Goal: Find specific page/section: Find specific page/section

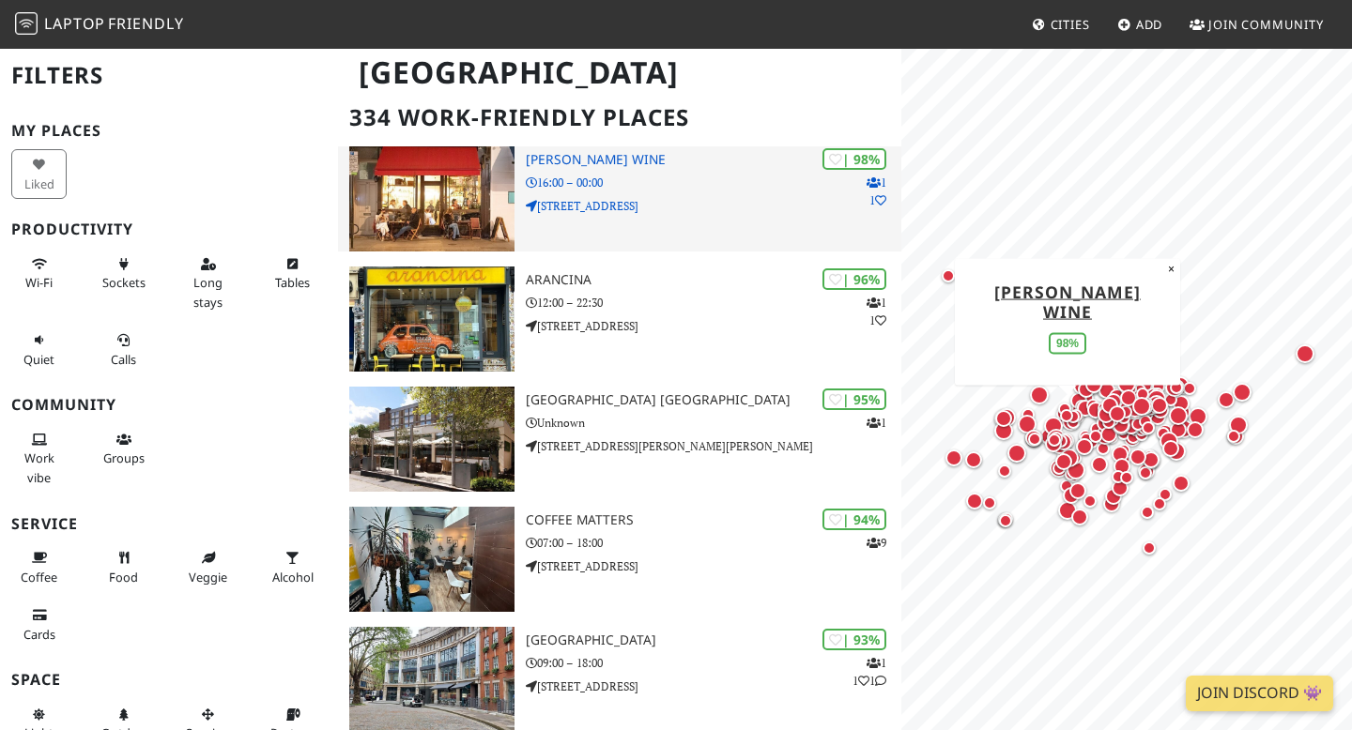
scroll to position [135, 0]
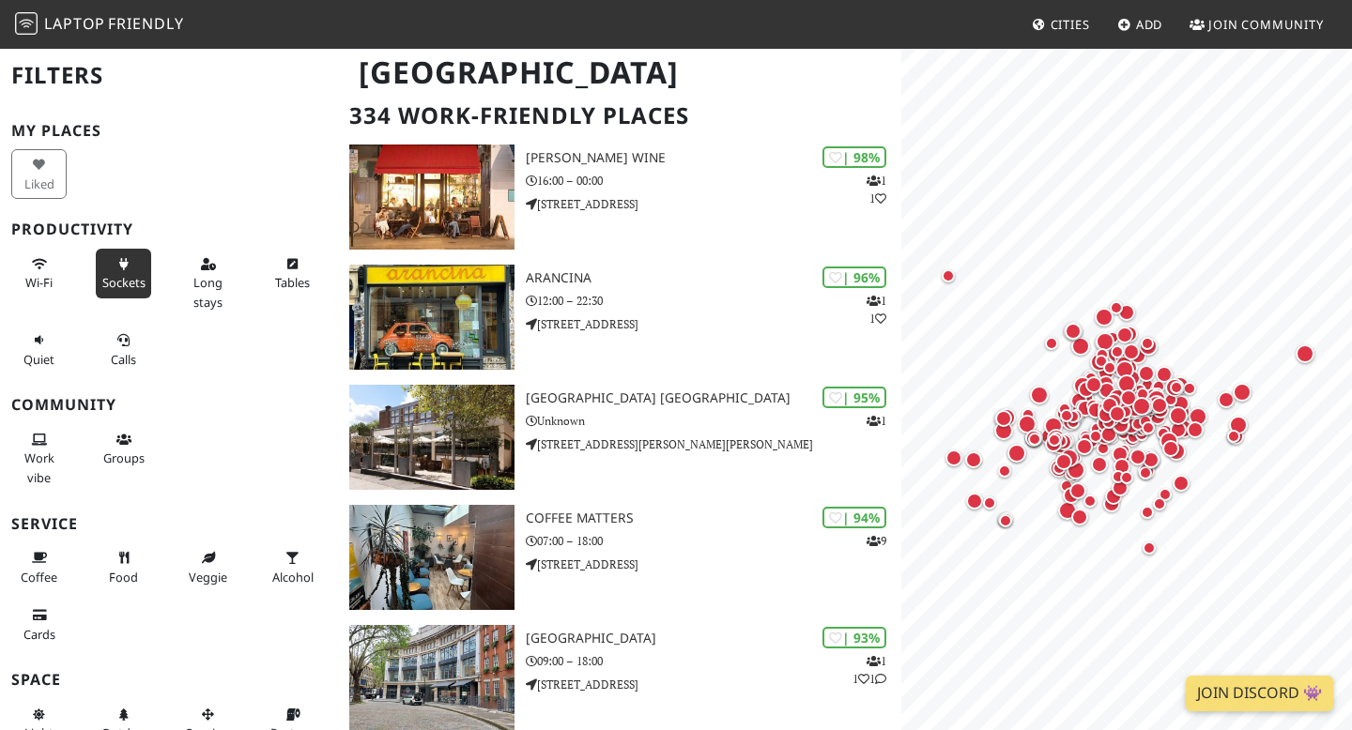
click at [124, 277] on span "Sockets" at bounding box center [123, 282] width 43 height 17
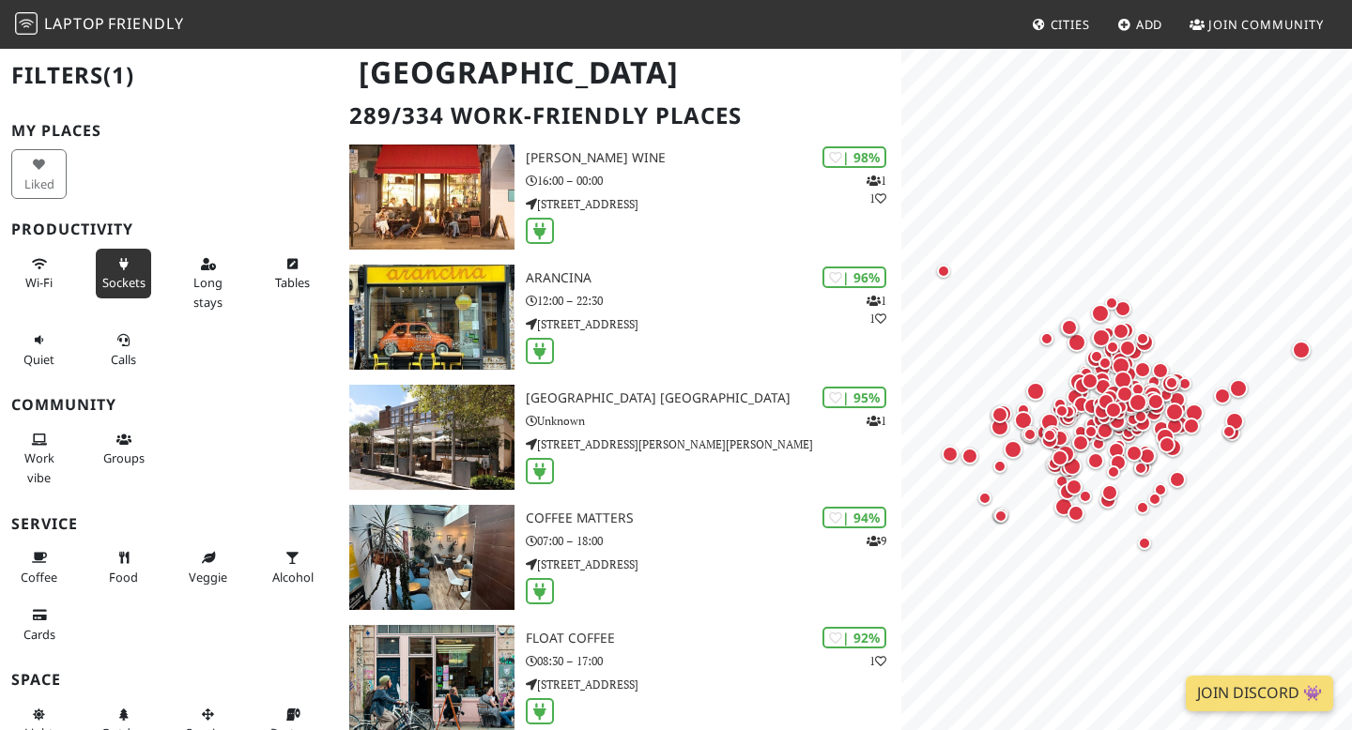
click at [123, 277] on span "Sockets" at bounding box center [123, 282] width 43 height 17
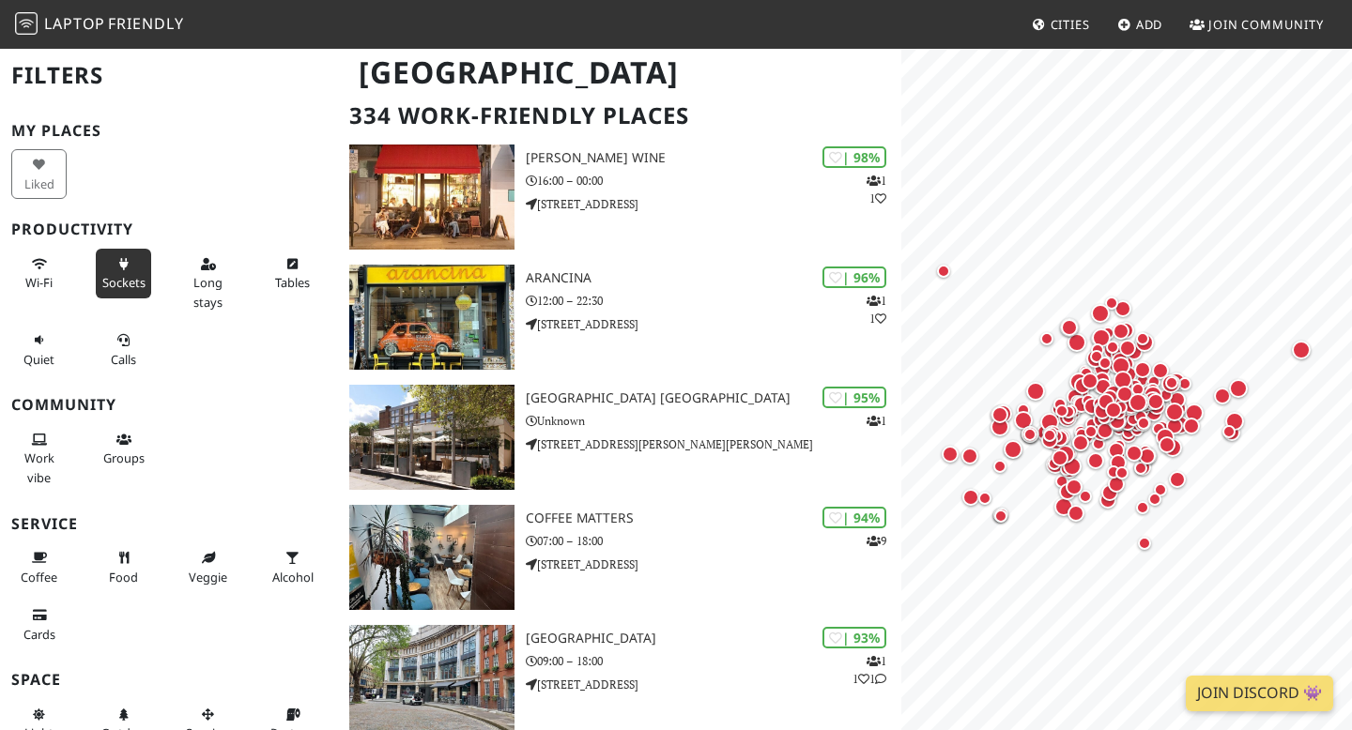
click at [123, 277] on span "Sockets" at bounding box center [123, 282] width 43 height 17
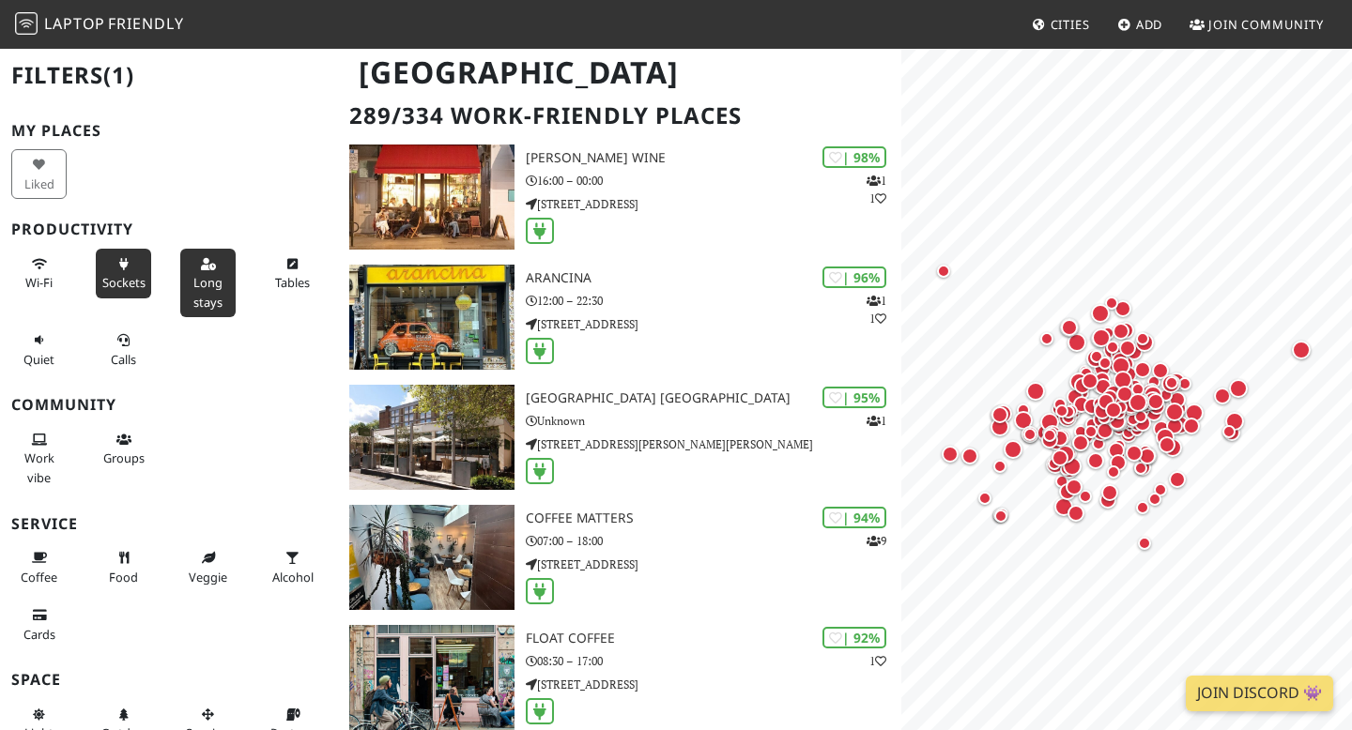
click at [183, 276] on button "Long stays" at bounding box center [207, 283] width 55 height 69
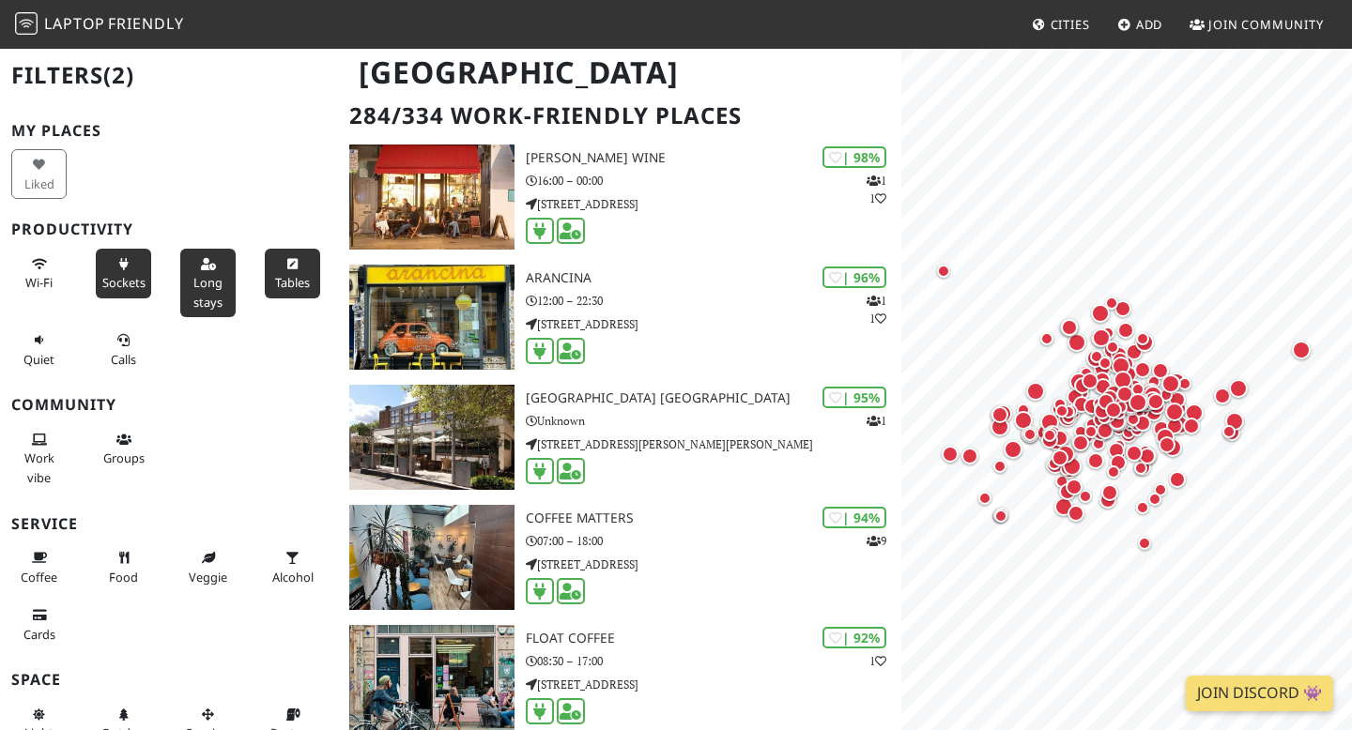
click at [276, 273] on button "Tables" at bounding box center [292, 274] width 55 height 50
click at [28, 291] on button "Wi-Fi" at bounding box center [38, 274] width 55 height 50
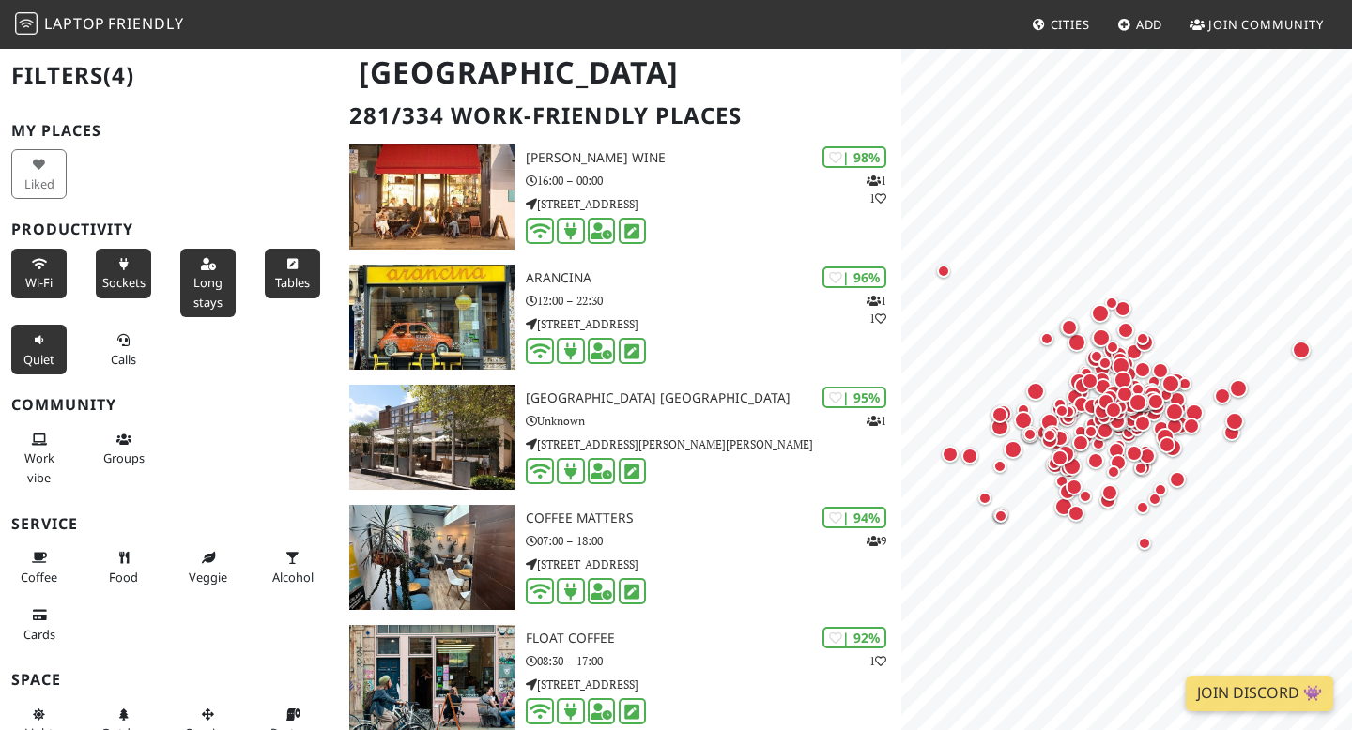
click at [32, 353] on span "Quiet" at bounding box center [38, 359] width 31 height 17
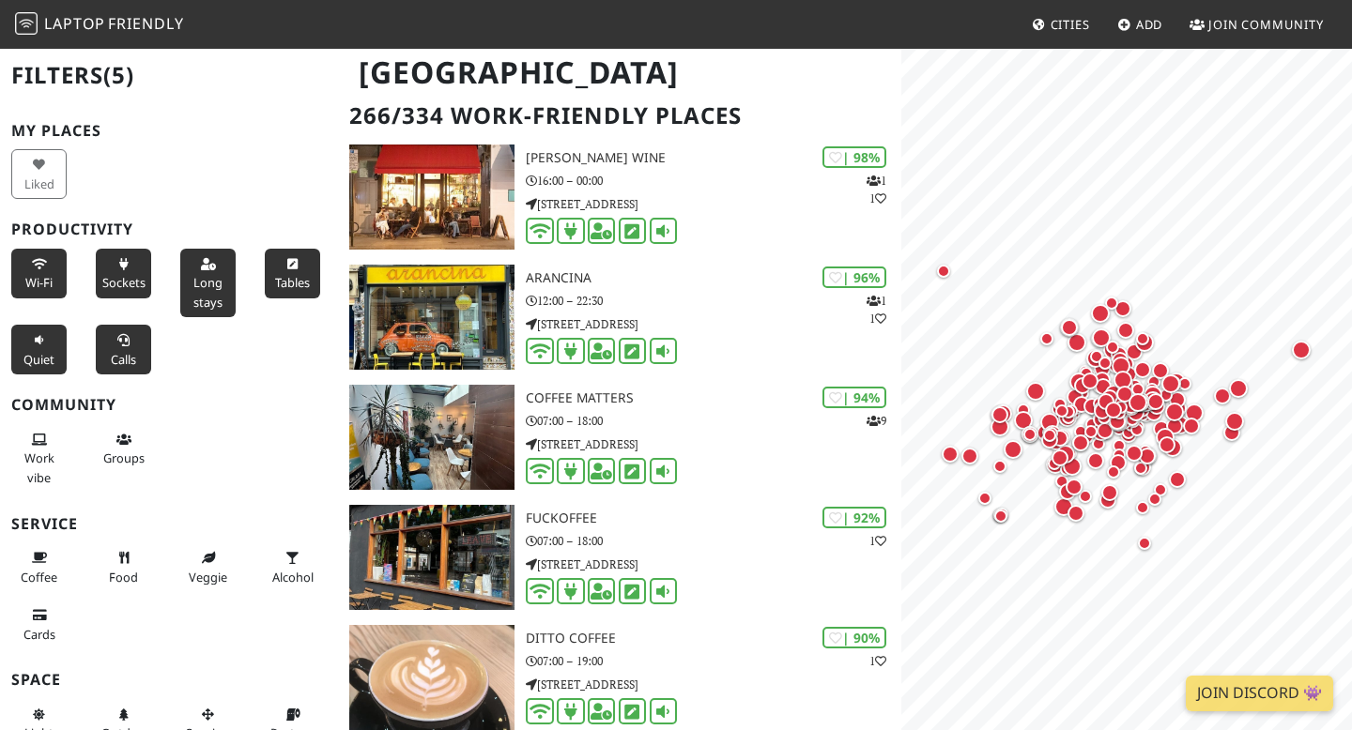
click at [109, 355] on button "Calls" at bounding box center [123, 350] width 55 height 50
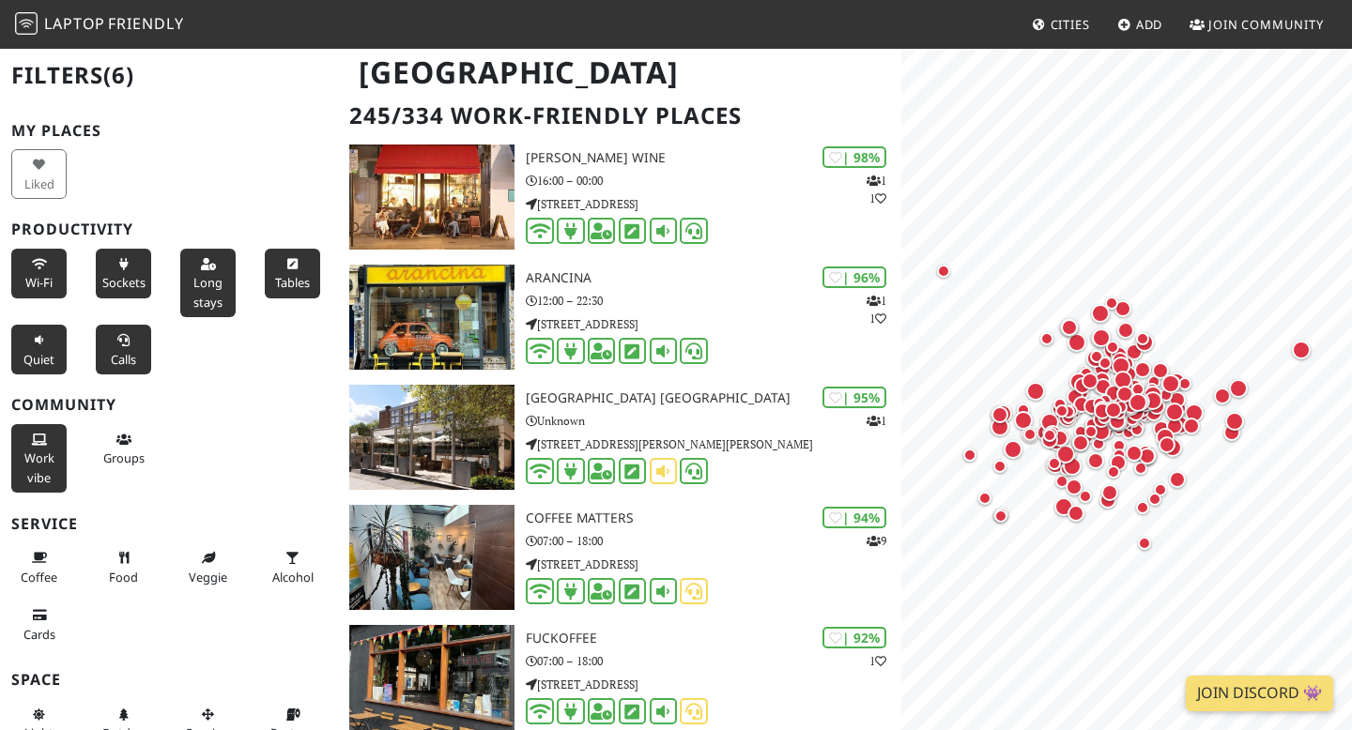
click at [23, 443] on button "Work vibe" at bounding box center [38, 458] width 55 height 69
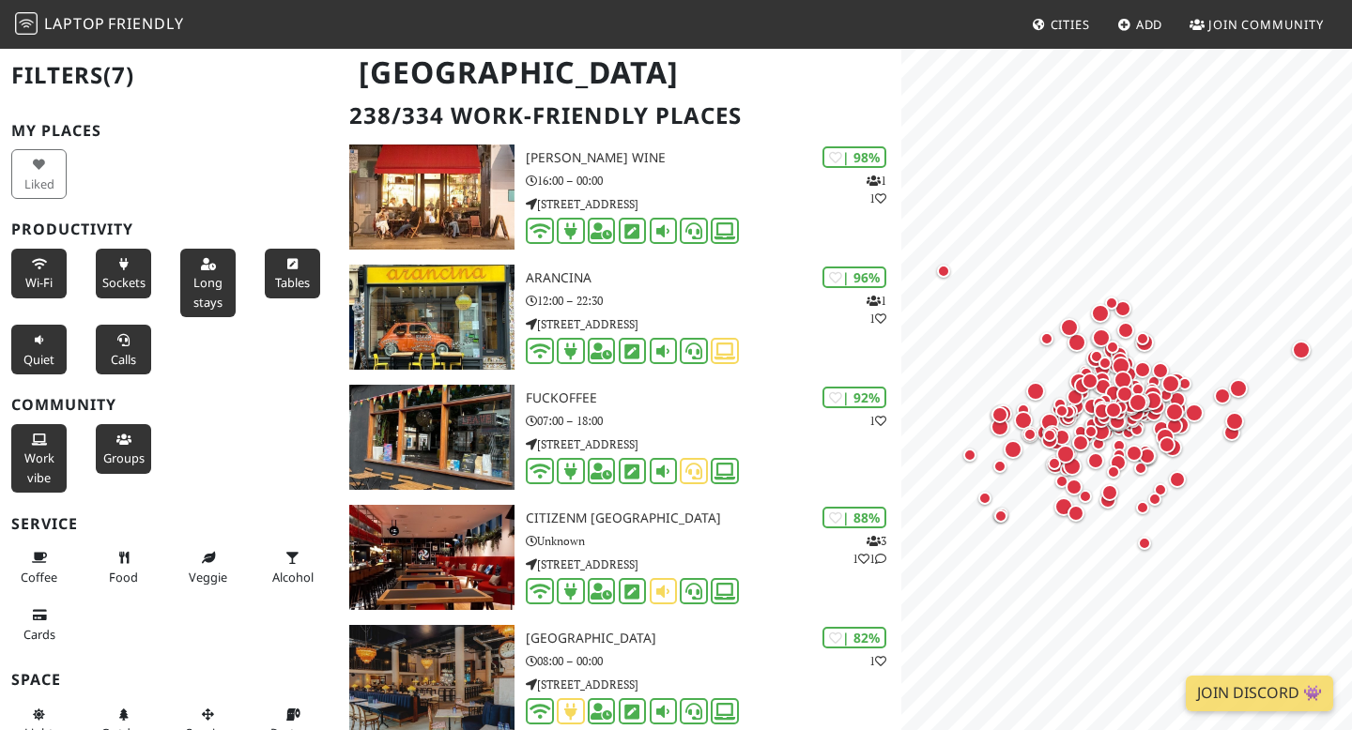
click at [96, 450] on button "Groups" at bounding box center [123, 449] width 55 height 50
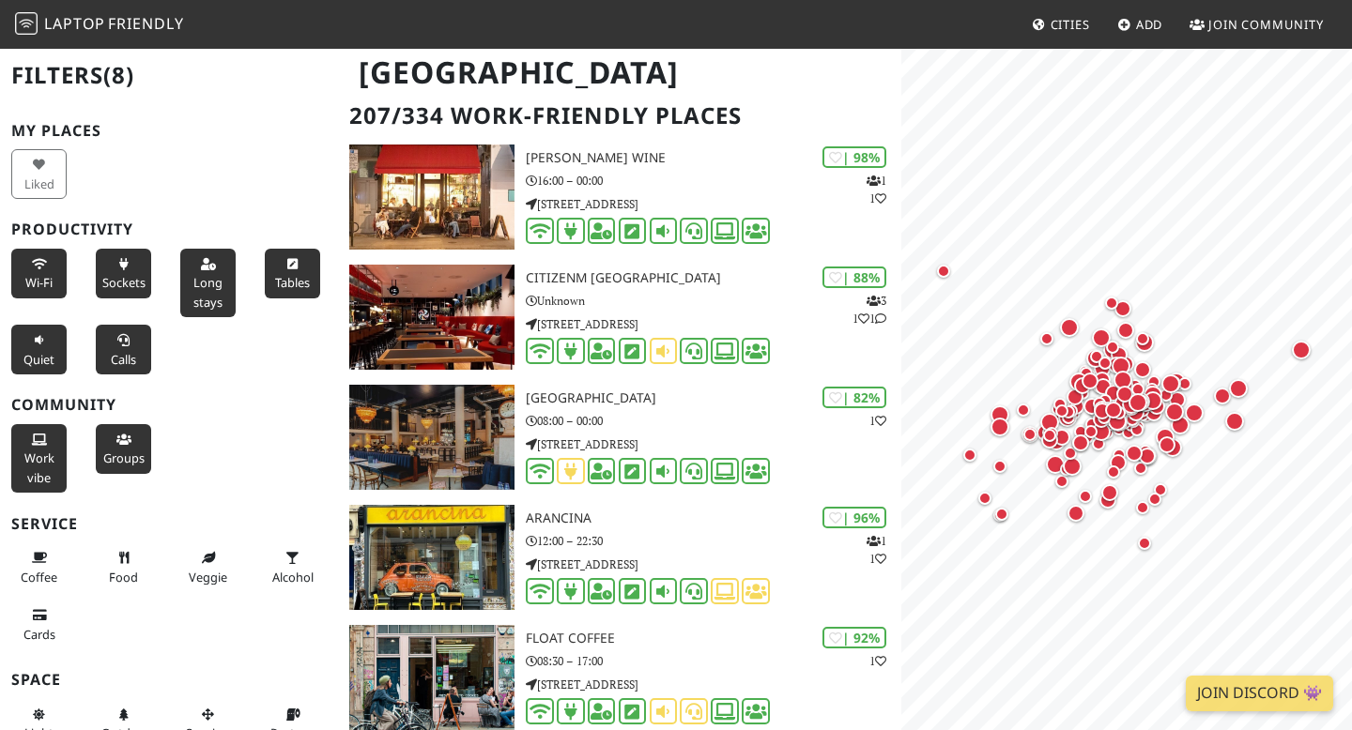
scroll to position [80, 0]
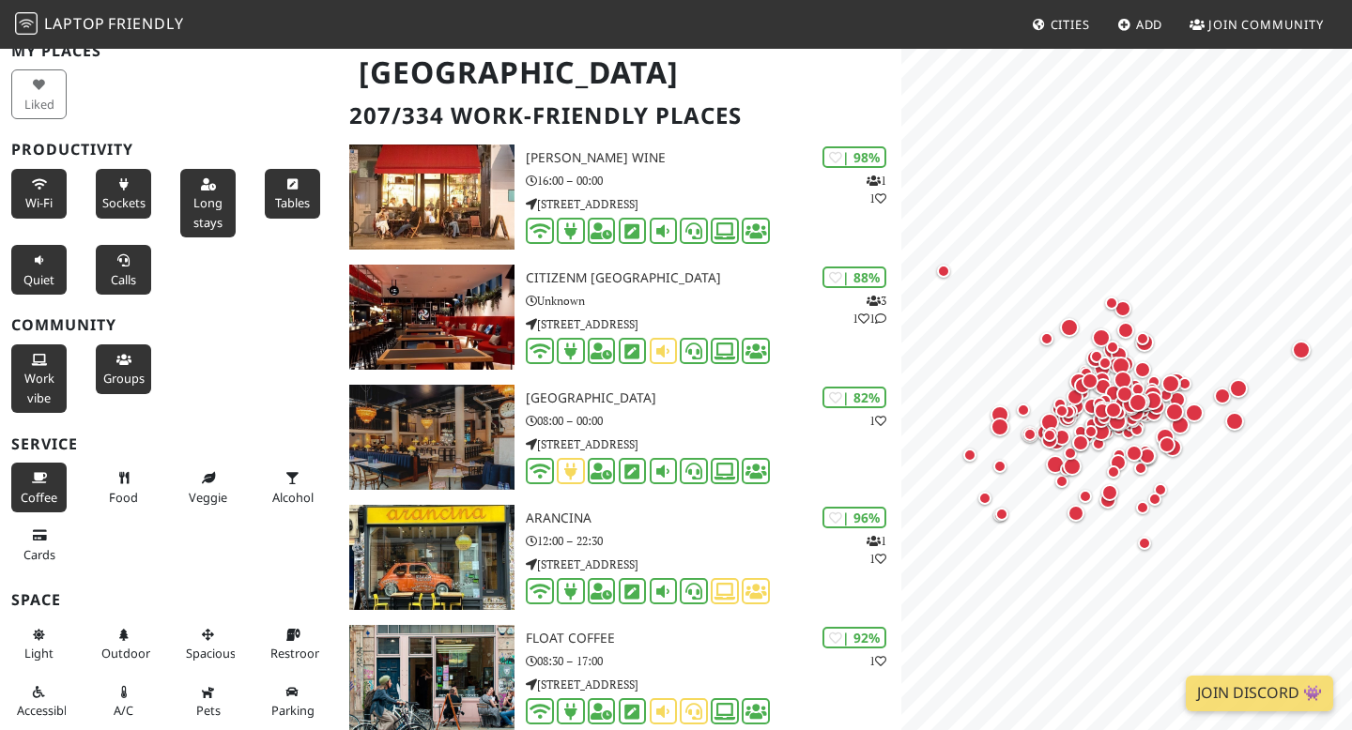
click at [42, 497] on span "Coffee" at bounding box center [39, 497] width 37 height 17
click at [119, 486] on button "Food" at bounding box center [123, 488] width 55 height 50
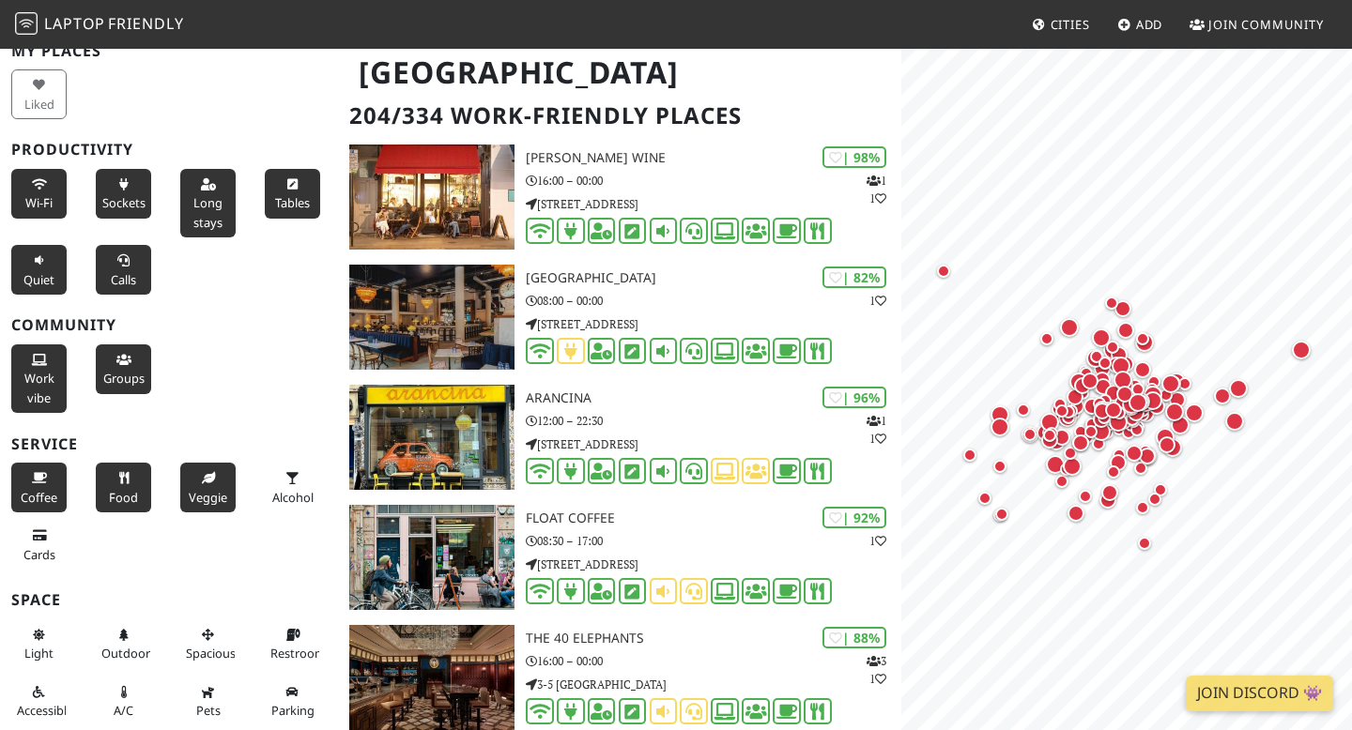
click at [191, 490] on span "Veggie" at bounding box center [208, 497] width 38 height 17
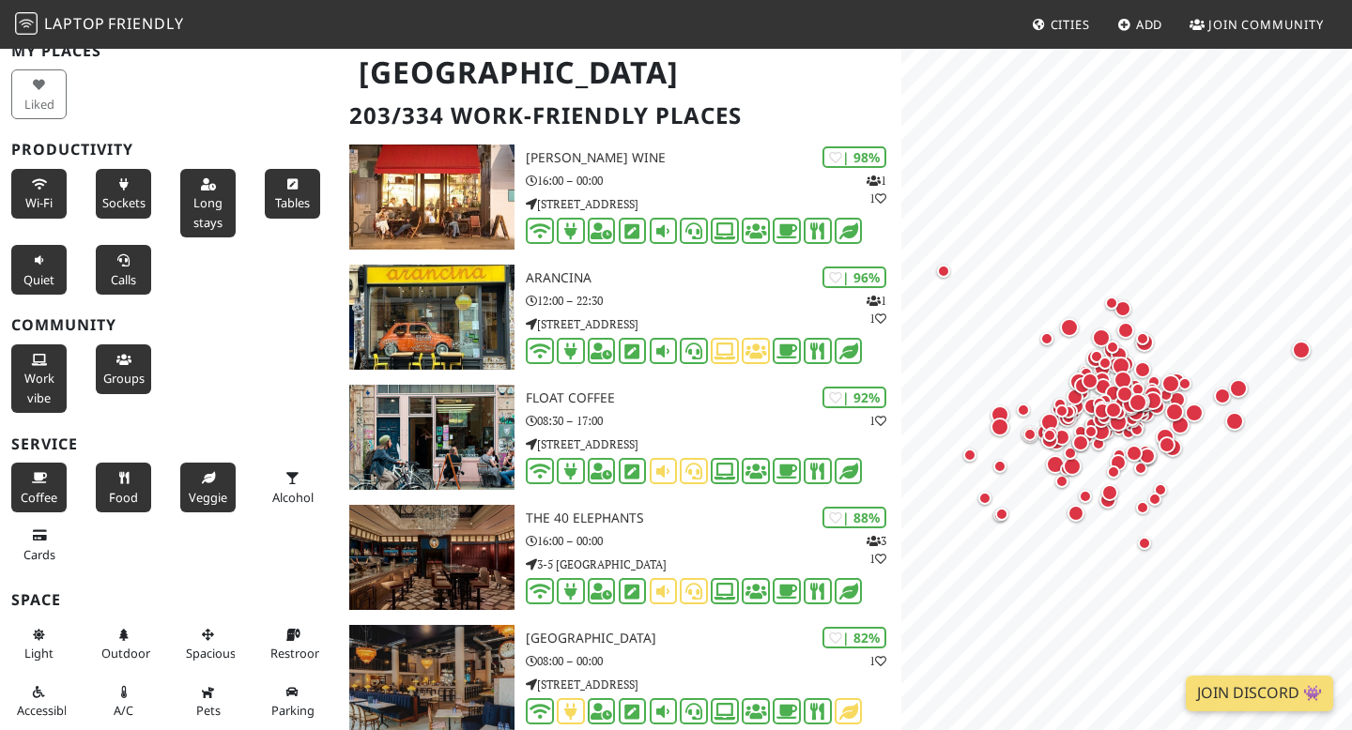
click at [258, 498] on div "Alcohol" at bounding box center [295, 487] width 84 height 57
click at [45, 562] on button "Cards" at bounding box center [38, 545] width 55 height 50
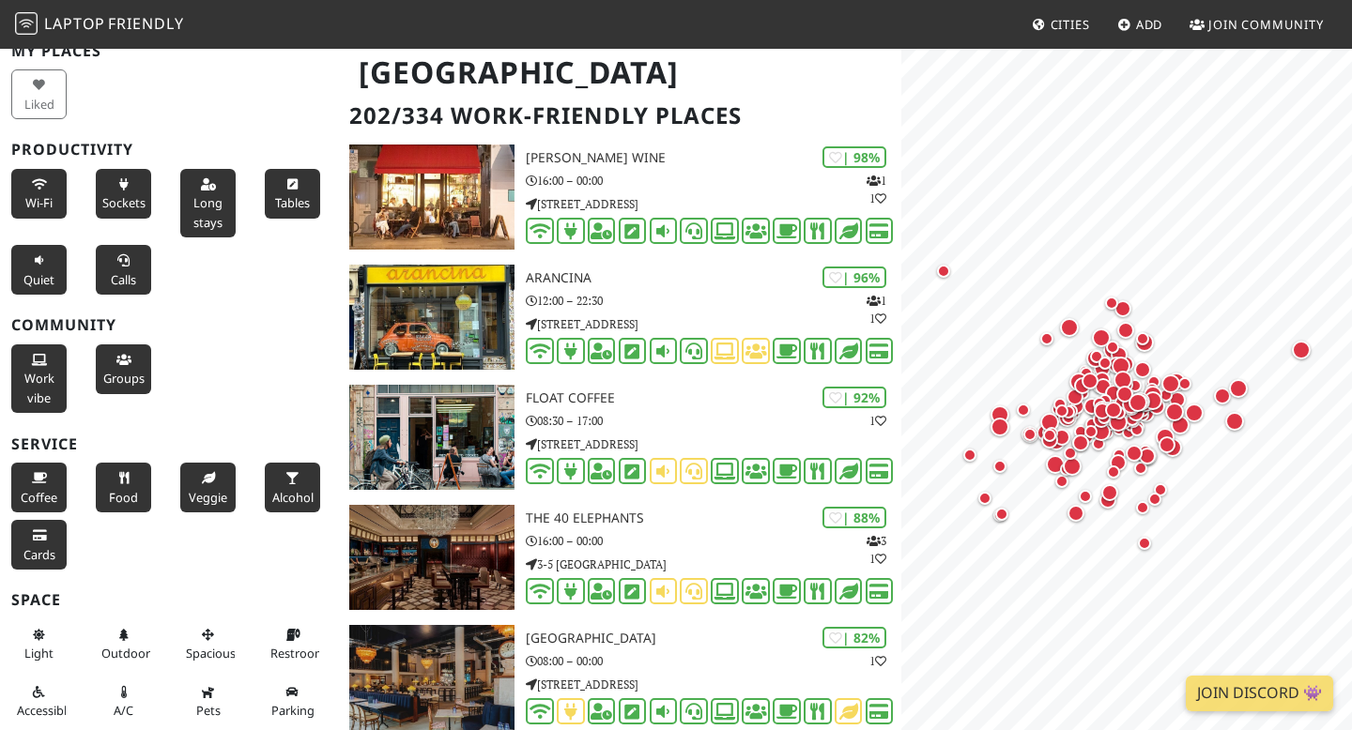
click at [298, 499] on span "Alcohol" at bounding box center [292, 497] width 41 height 17
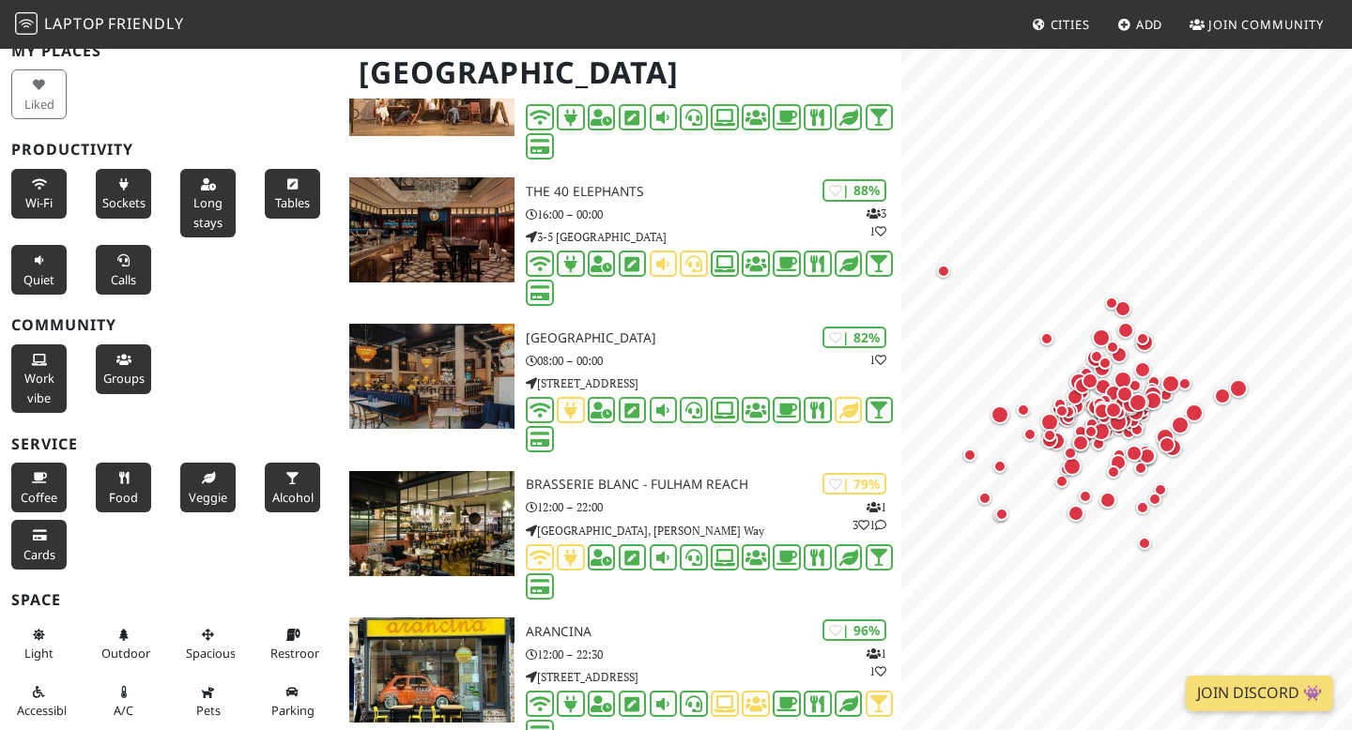
scroll to position [278, 0]
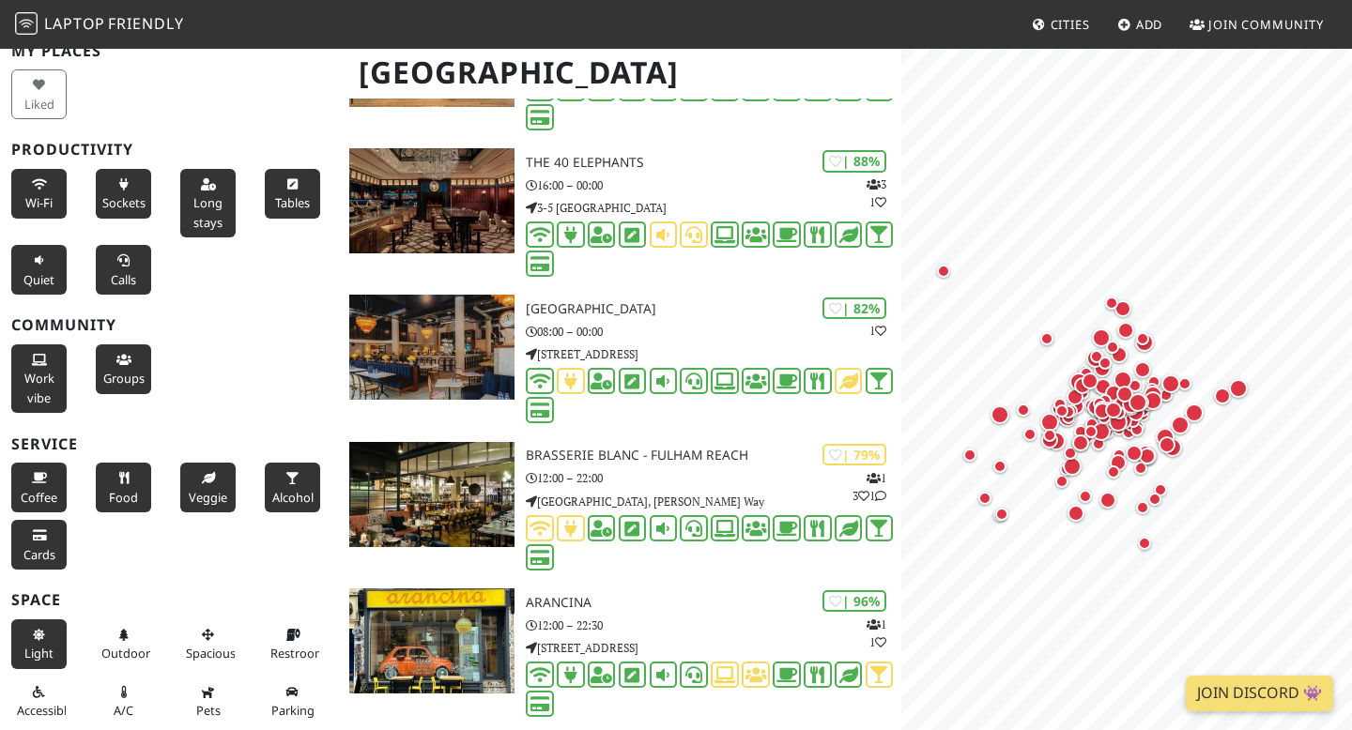
click at [21, 646] on button "Light" at bounding box center [38, 645] width 55 height 50
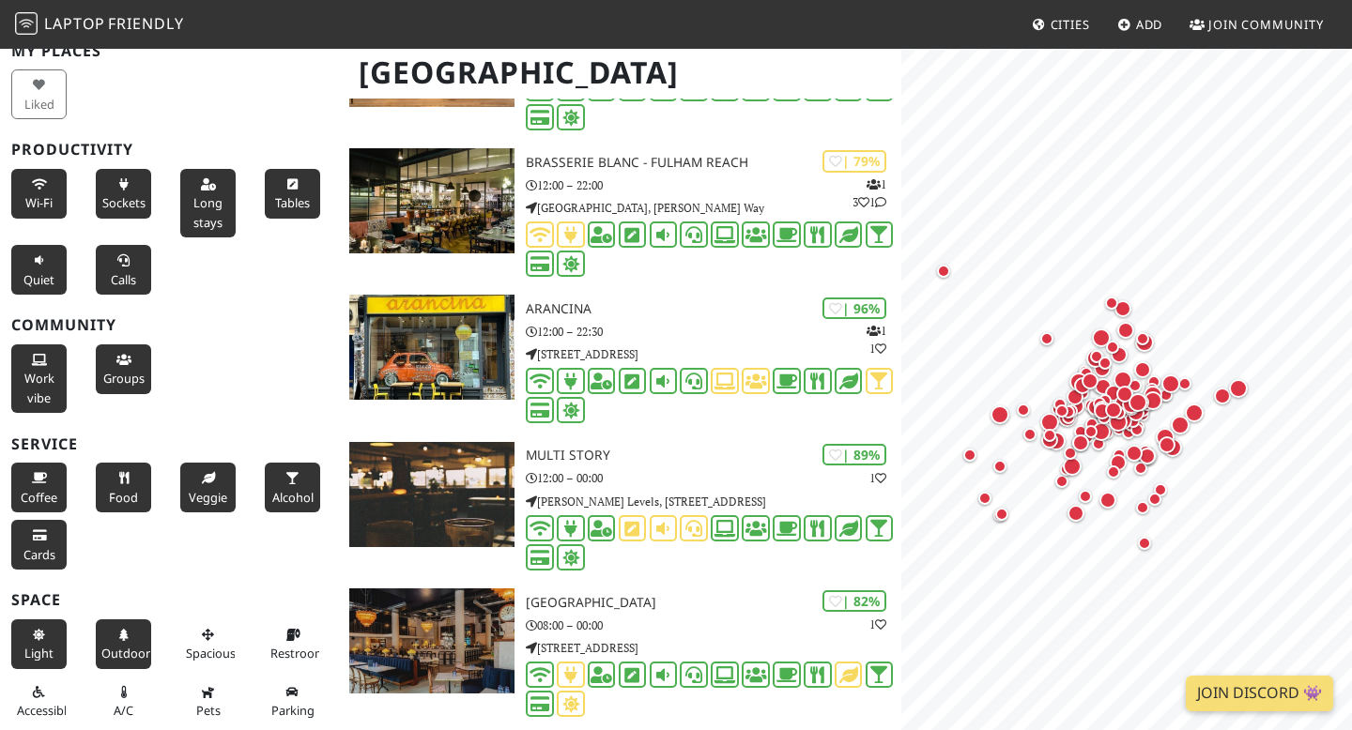
click at [122, 640] on button "Outdoor" at bounding box center [123, 645] width 55 height 50
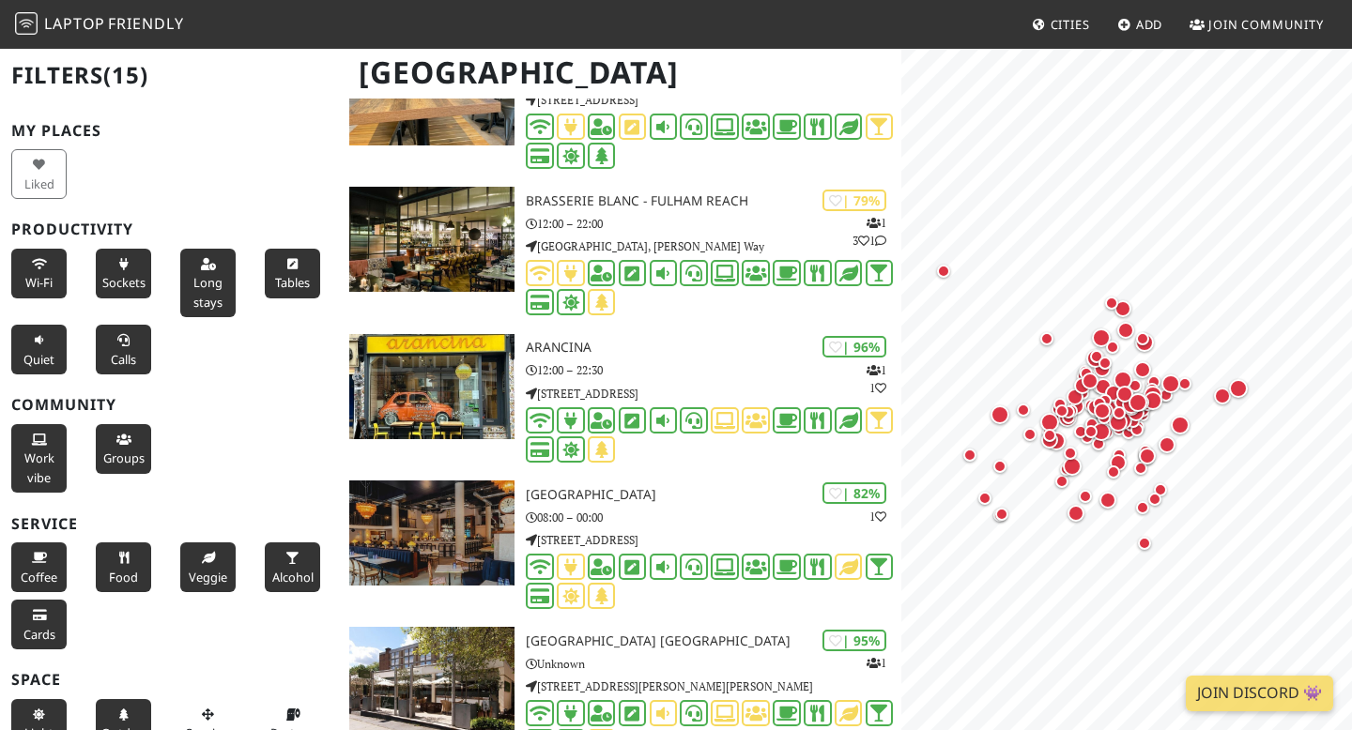
scroll to position [80, 0]
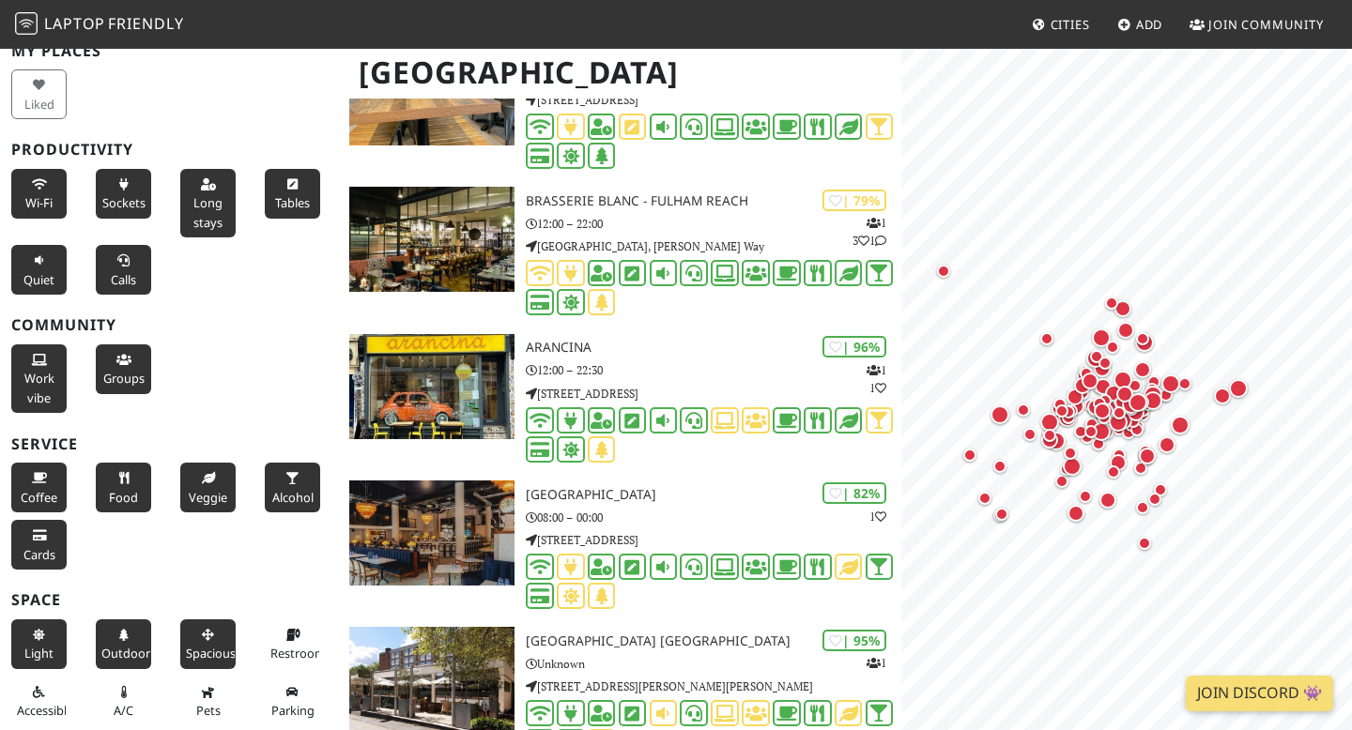
click at [219, 662] on button "Spacious" at bounding box center [207, 645] width 55 height 50
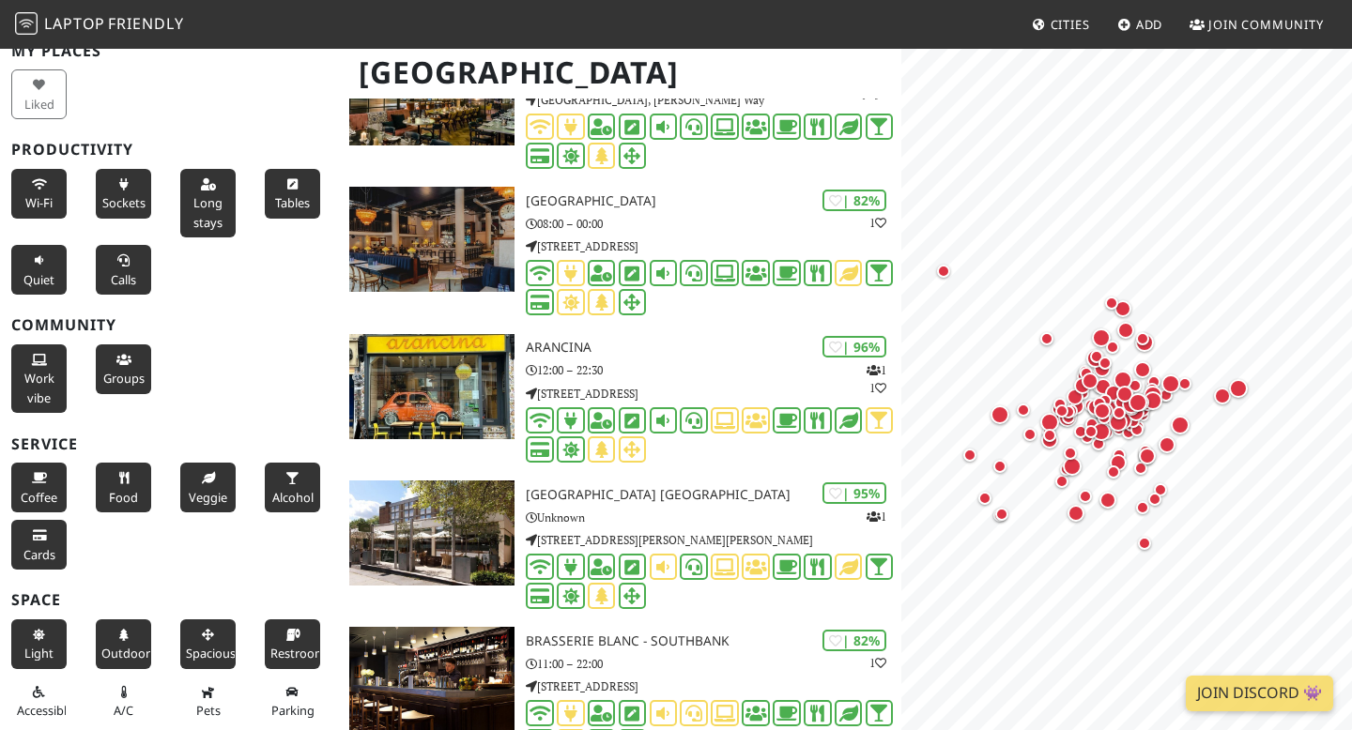
click at [297, 649] on span "Restroom" at bounding box center [297, 653] width 55 height 17
click at [293, 705] on span "Parking" at bounding box center [292, 710] width 43 height 17
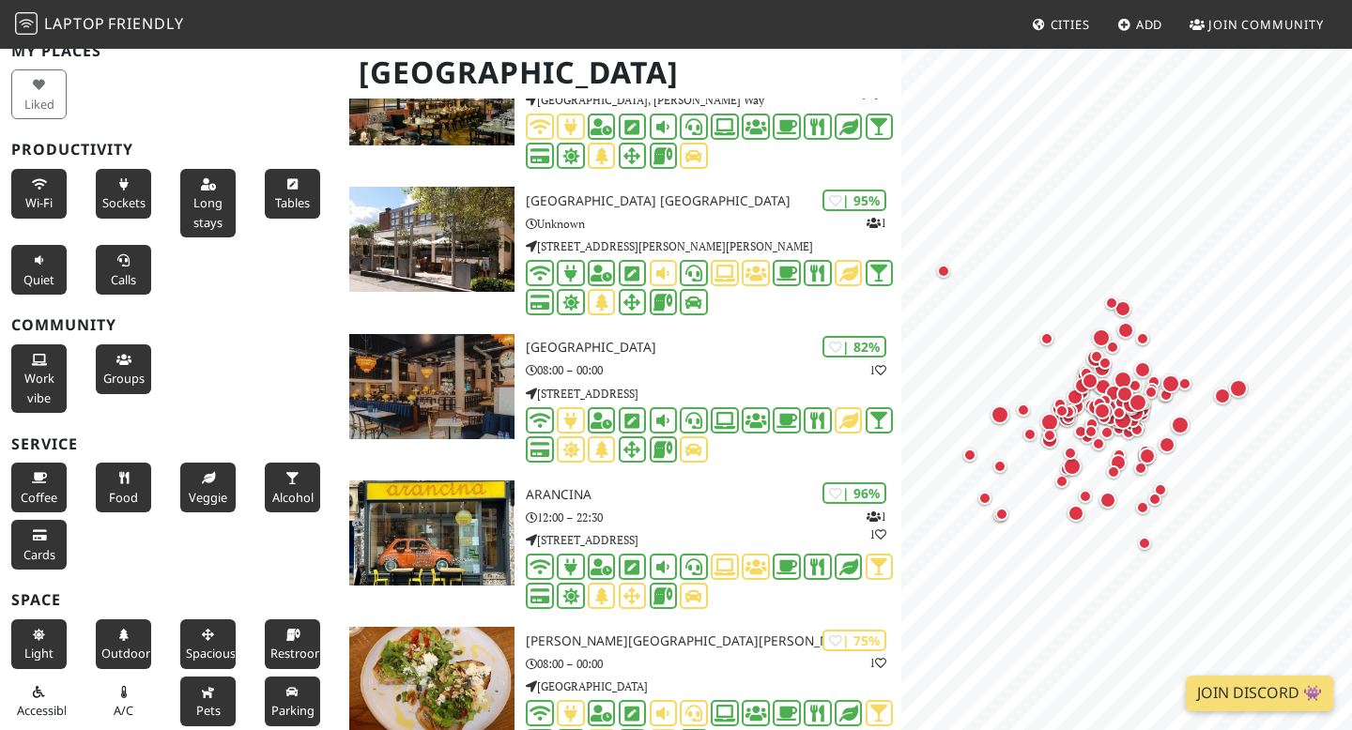
click at [199, 709] on span "Pets" at bounding box center [208, 710] width 24 height 17
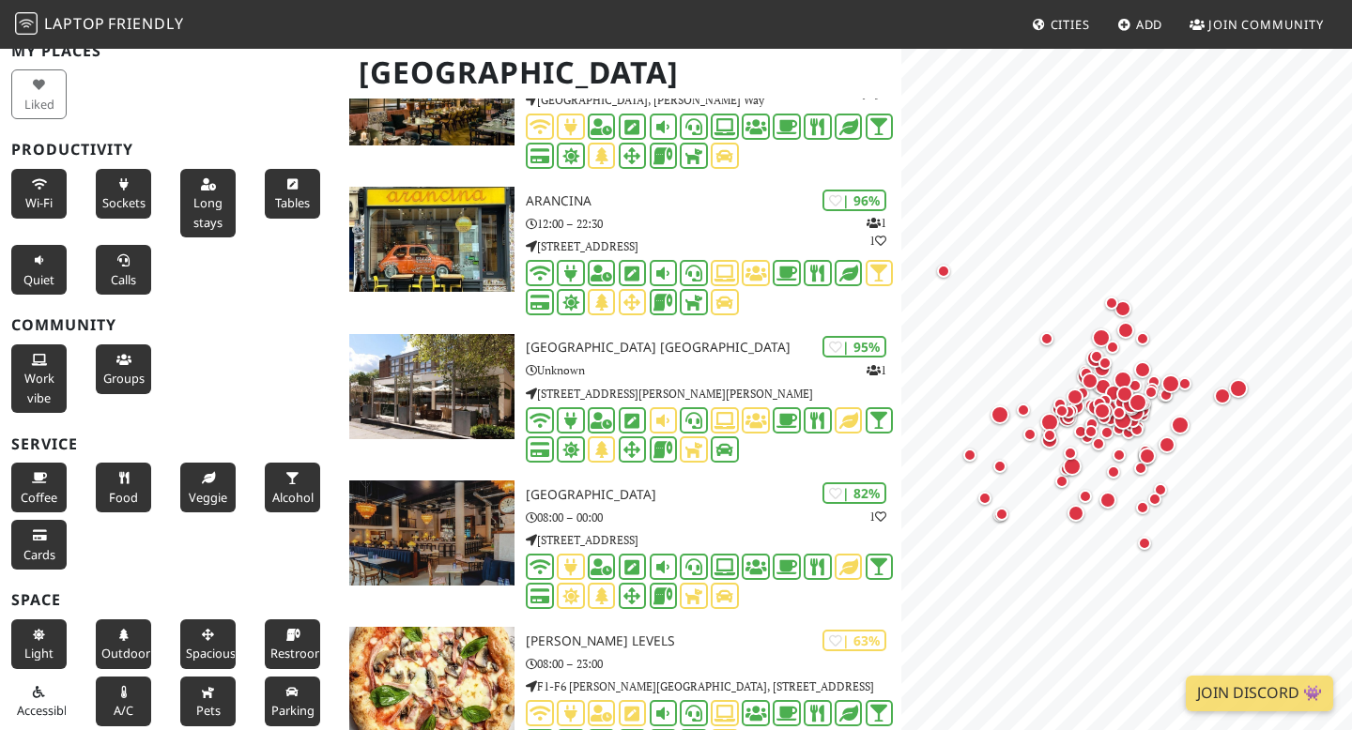
click at [145, 711] on button "A/C" at bounding box center [123, 702] width 55 height 50
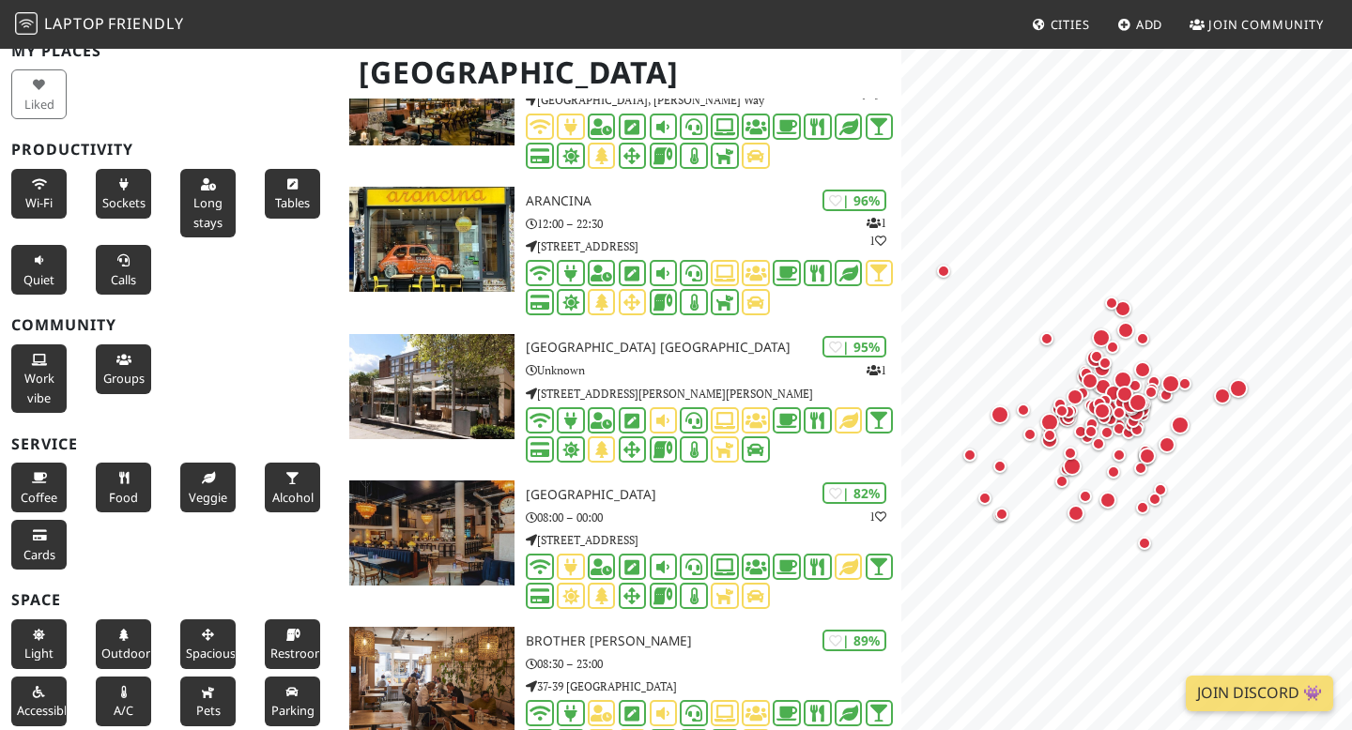
click at [26, 712] on span "Accessible" at bounding box center [45, 710] width 56 height 17
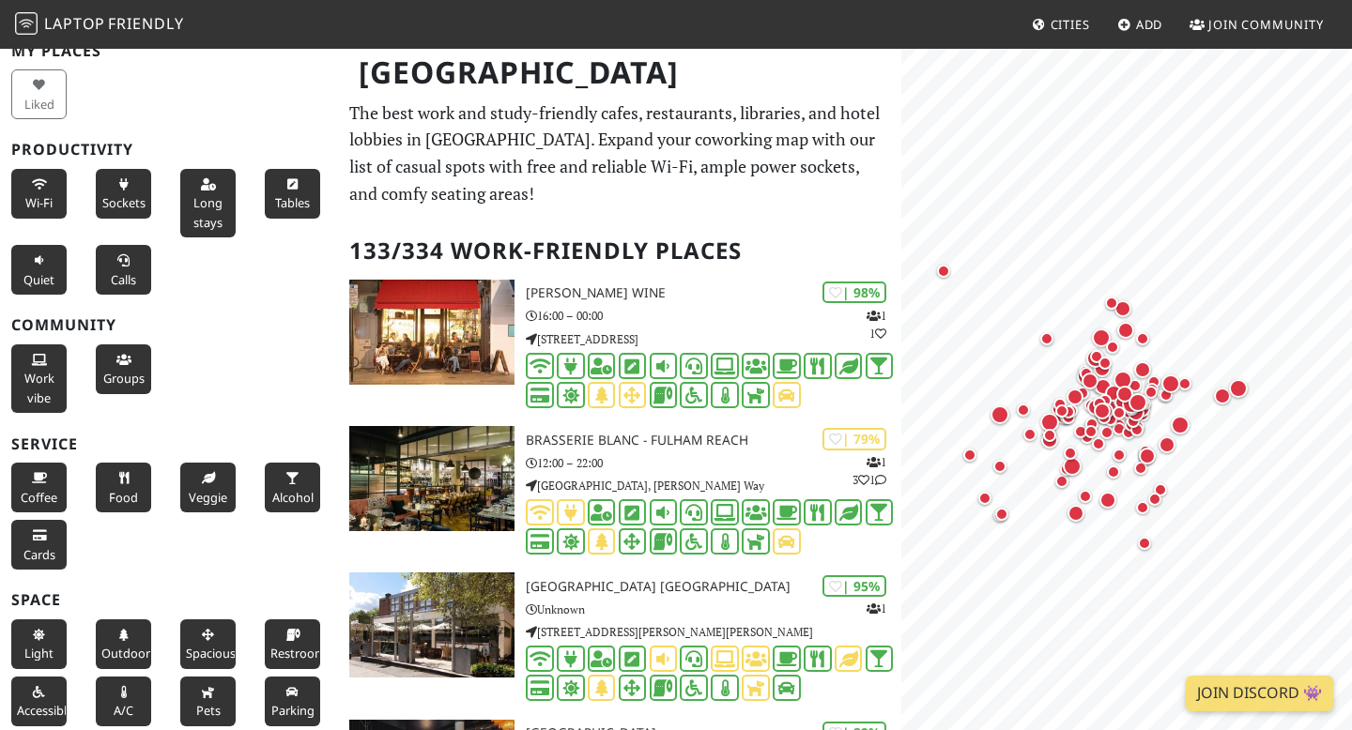
scroll to position [0, 0]
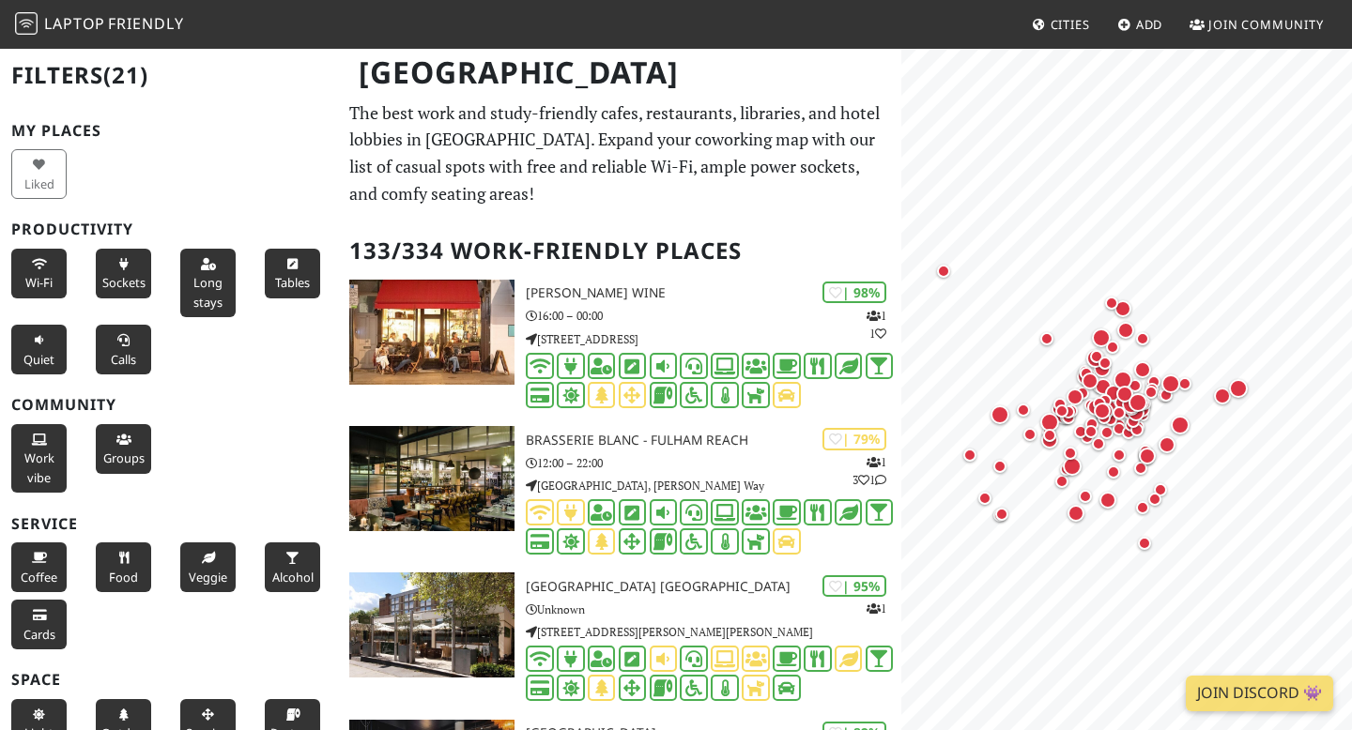
click at [26, 27] on img at bounding box center [26, 23] width 23 height 23
